Goal: Information Seeking & Learning: Learn about a topic

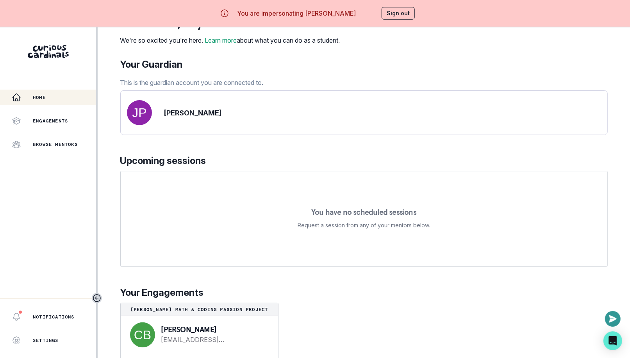
scroll to position [27, 0]
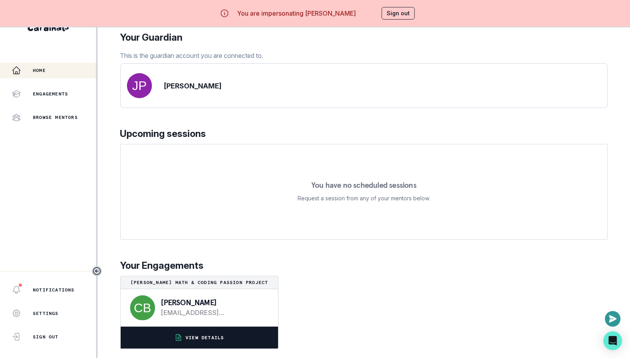
click at [217, 345] on button "VIEW DETAILS" at bounding box center [199, 337] width 157 height 22
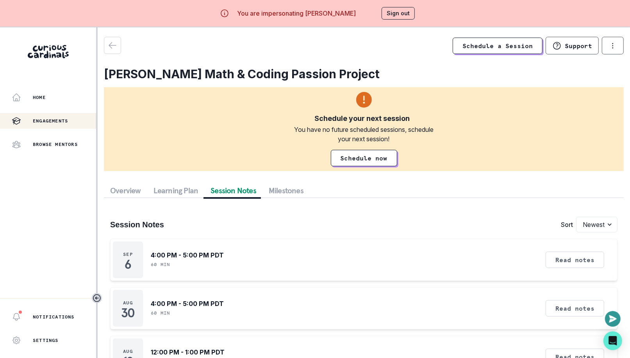
click at [222, 195] on button "Session Notes" at bounding box center [233, 190] width 58 height 14
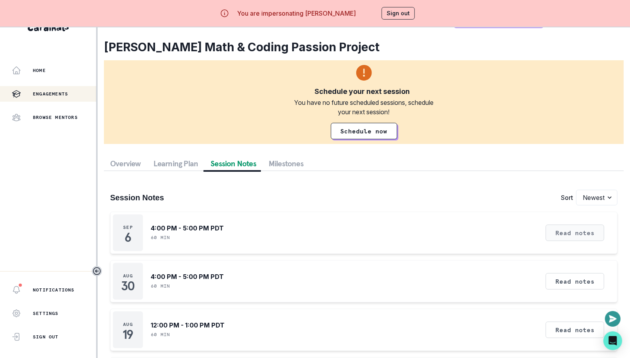
click at [573, 231] on button "Read notes" at bounding box center [575, 232] width 59 height 16
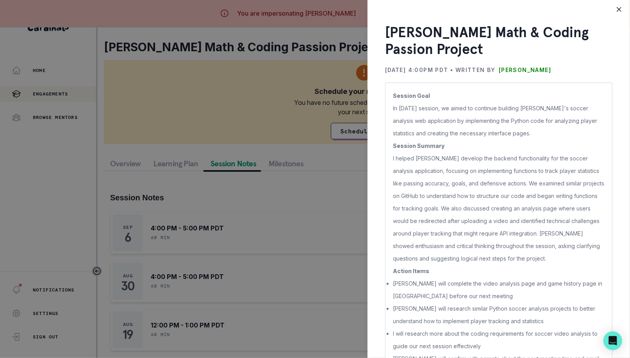
scroll to position [13, 0]
click at [322, 219] on div "[PERSON_NAME] Math & Coding Passion Project [DATE] 4:00PM PDT • Written by [PER…" at bounding box center [315, 179] width 630 height 358
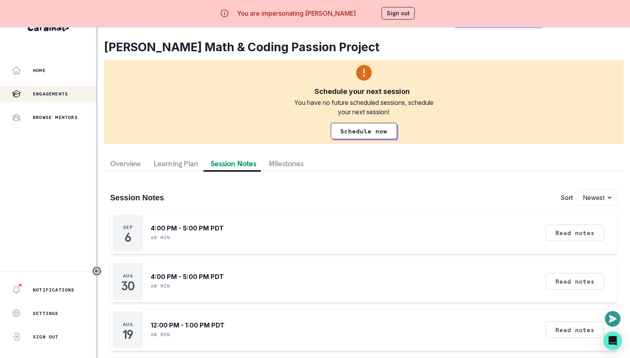
click at [396, 16] on button "Sign out" at bounding box center [398, 13] width 33 height 13
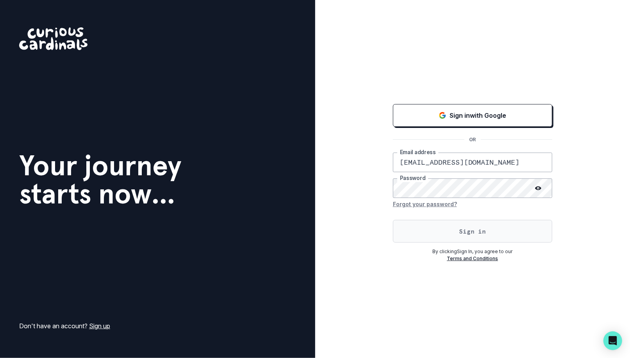
click at [447, 235] on button "Sign in" at bounding box center [472, 231] width 159 height 23
